Goal: Transaction & Acquisition: Book appointment/travel/reservation

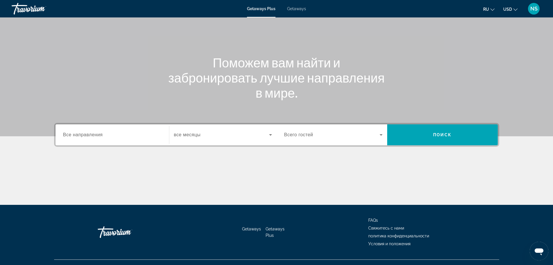
scroll to position [41, 0]
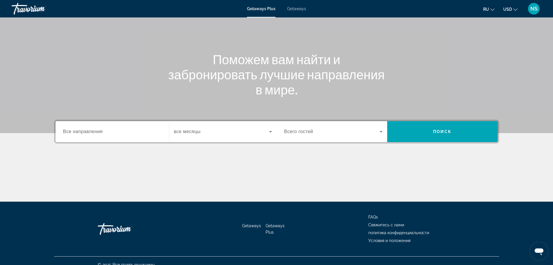
click at [298, 8] on span "Getaways" at bounding box center [296, 8] width 19 height 5
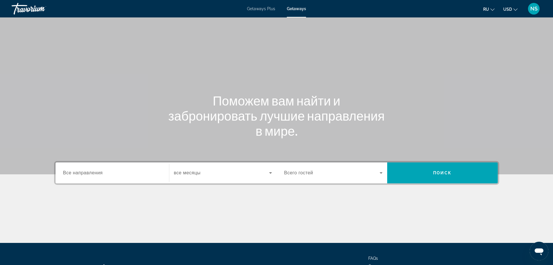
click at [92, 174] on span "Все направления" at bounding box center [83, 172] width 40 height 5
click at [92, 174] on input "Destination Все направления" at bounding box center [112, 173] width 98 height 7
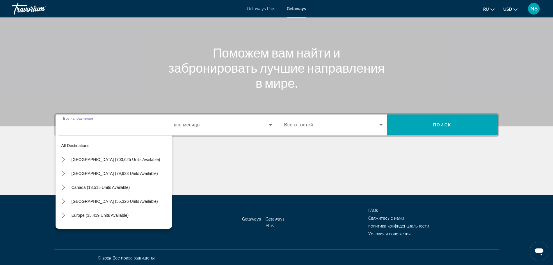
scroll to position [49, 0]
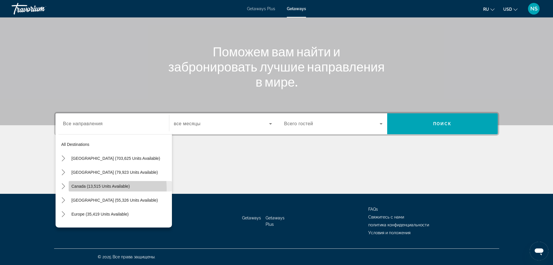
click at [94, 189] on span "Select destination: Canada (13,515 units available)" at bounding box center [120, 186] width 103 height 14
type input "**********"
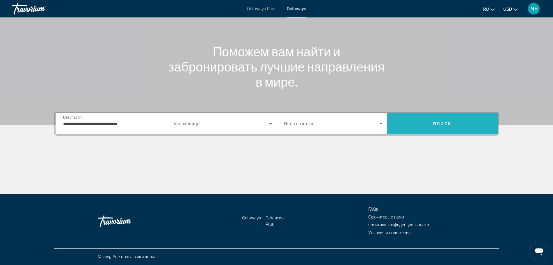
click at [433, 119] on span "Search" at bounding box center [442, 124] width 110 height 14
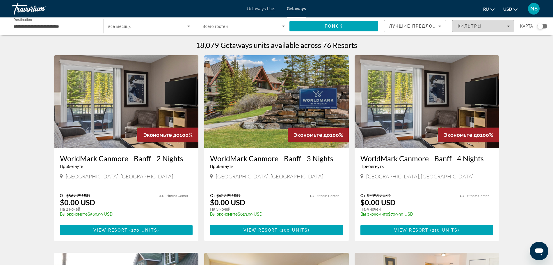
click at [488, 26] on div "Фильтры" at bounding box center [483, 26] width 53 height 5
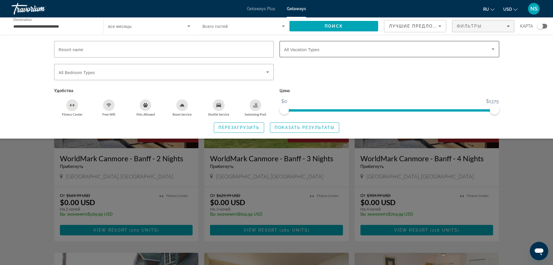
click at [397, 44] on div "Search widget" at bounding box center [389, 49] width 210 height 16
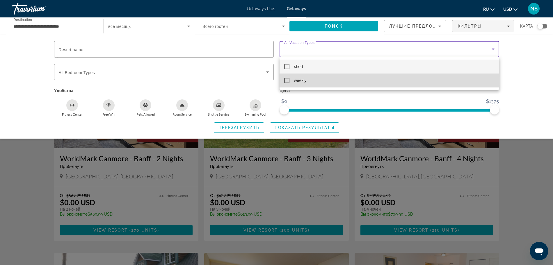
click at [286, 79] on mat-pseudo-checkbox at bounding box center [286, 80] width 5 height 5
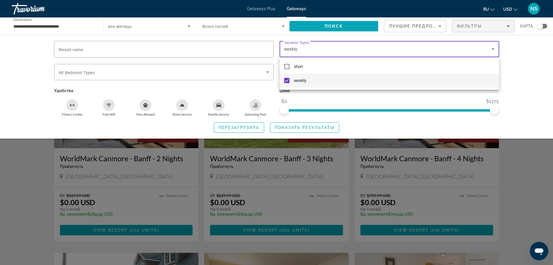
click at [303, 127] on div at bounding box center [276, 132] width 553 height 265
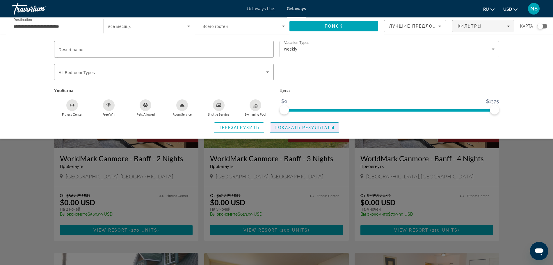
click at [303, 127] on span "Показать результаты" at bounding box center [304, 127] width 60 height 5
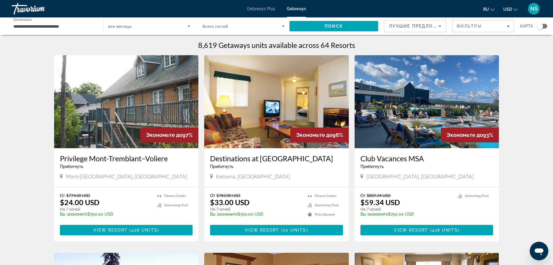
click at [543, 28] on div "Search widget" at bounding box center [542, 26] width 10 height 5
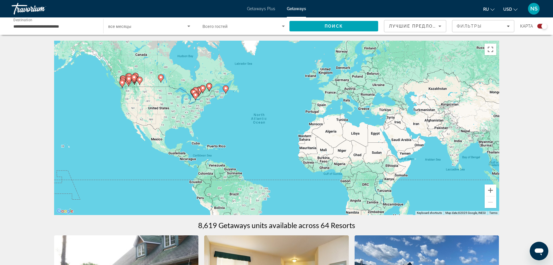
click at [132, 78] on icon "Main content" at bounding box center [133, 79] width 5 height 8
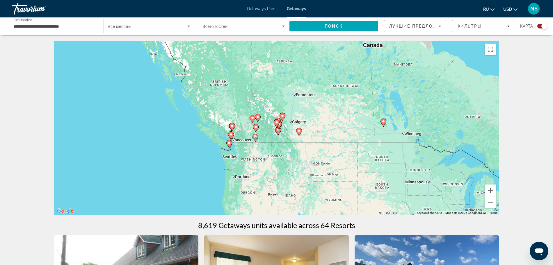
click at [229, 144] on image "Main content" at bounding box center [228, 142] width 3 height 3
type input "**********"
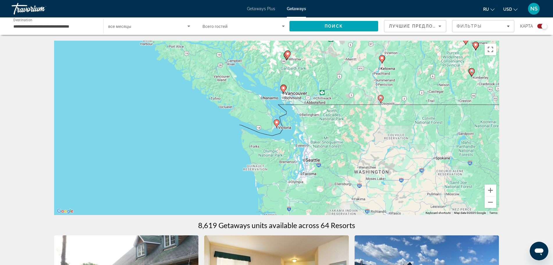
click at [276, 120] on icon "Main content" at bounding box center [276, 124] width 5 height 8
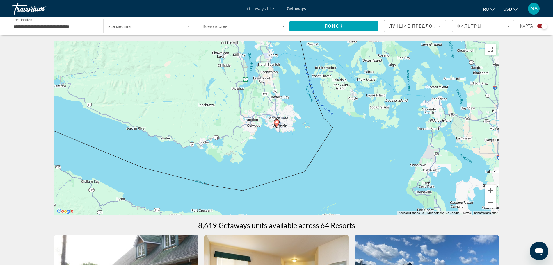
click at [276, 124] on image "Main content" at bounding box center [276, 122] width 3 height 3
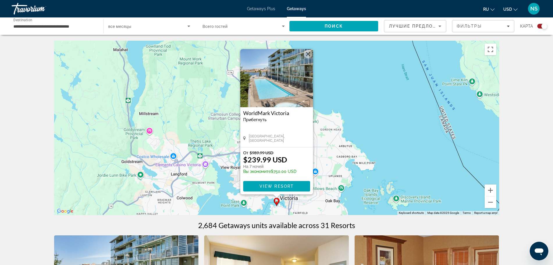
click at [280, 111] on h3 "WorldMark Victoria" at bounding box center [276, 113] width 67 height 6
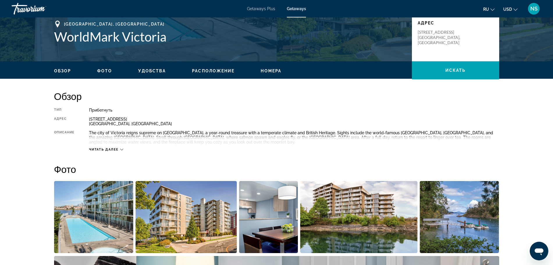
scroll to position [1923, 0]
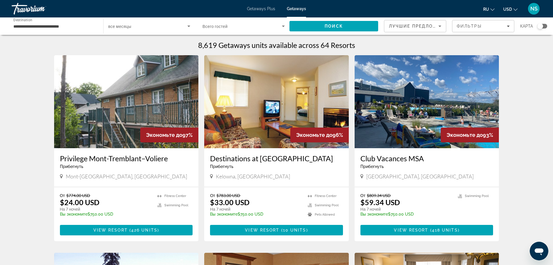
click at [389, 158] on h3 "Club Vacances MSA" at bounding box center [426, 158] width 133 height 9
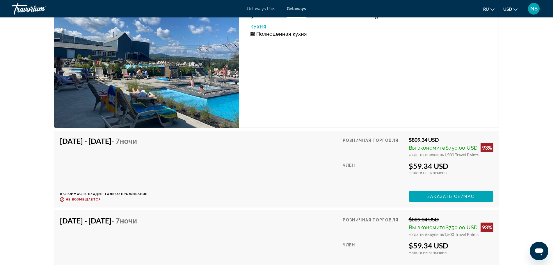
scroll to position [1183, 0]
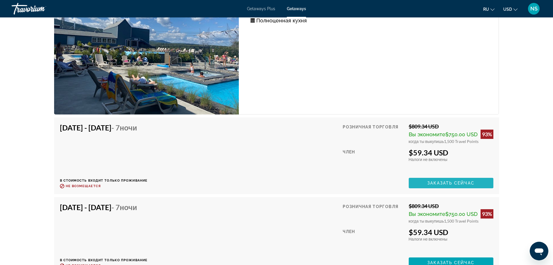
click at [442, 179] on span "Main content" at bounding box center [451, 183] width 85 height 14
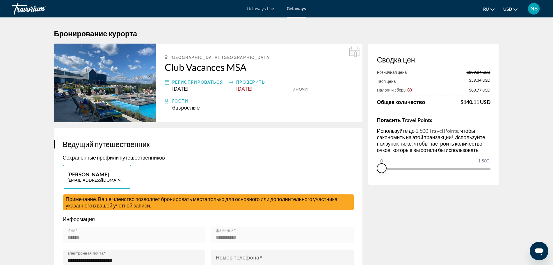
drag, startPoint x: 485, startPoint y: 175, endPoint x: 378, endPoint y: 164, distance: 107.3
click at [378, 168] on ngx-slider "0 1,500 0" at bounding box center [433, 168] width 113 height 1
drag, startPoint x: 380, startPoint y: 163, endPoint x: 550, endPoint y: 163, distance: 169.8
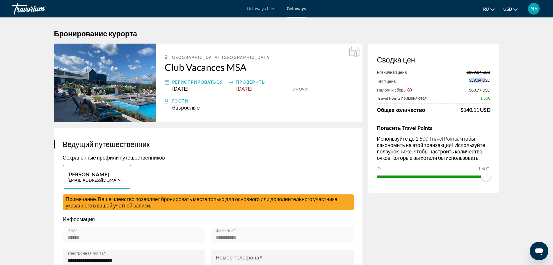
drag, startPoint x: 471, startPoint y: 79, endPoint x: 485, endPoint y: 78, distance: 13.4
click at [485, 78] on span "$59.34 USD" at bounding box center [480, 81] width 22 height 6
click at [470, 88] on span "$80.77 USD" at bounding box center [480, 90] width 22 height 5
